Goal: Task Accomplishment & Management: Manage account settings

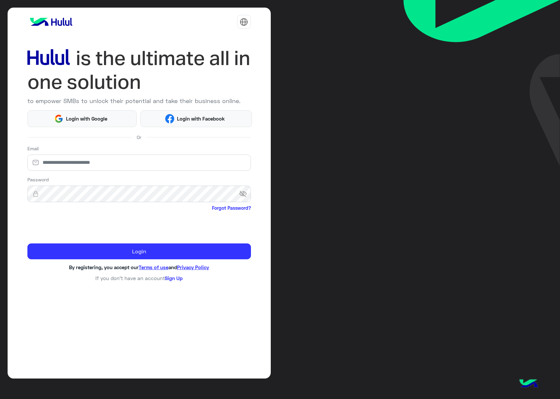
click at [82, 165] on html "to empower SMBs to unlock their potential and take their business online. Login…" at bounding box center [280, 199] width 560 height 399
click at [77, 162] on html "to empower SMBs to unlock their potential and take their business online. Login…" at bounding box center [280, 199] width 560 height 399
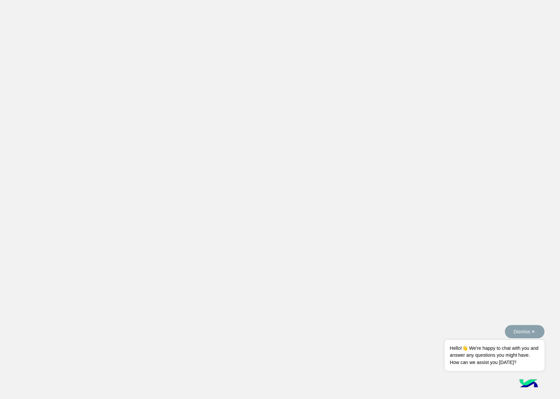
click at [530, 336] on button "Dismiss ✕" at bounding box center [525, 331] width 40 height 13
click at [184, 135] on app-root at bounding box center [280, 199] width 560 height 399
click at [188, 126] on app-root at bounding box center [280, 199] width 560 height 399
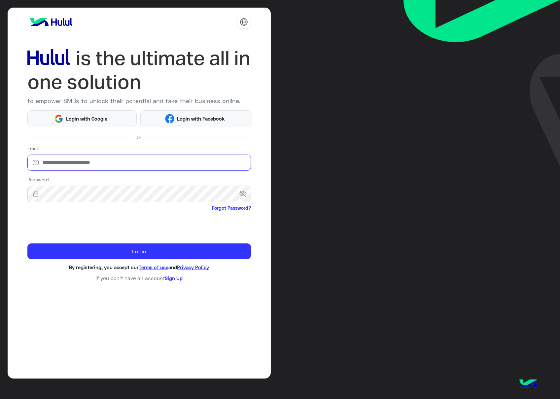
click at [92, 166] on input "email" at bounding box center [139, 163] width 224 height 17
click at [93, 166] on input "email" at bounding box center [139, 163] width 224 height 17
